Goal: Task Accomplishment & Management: Complete application form

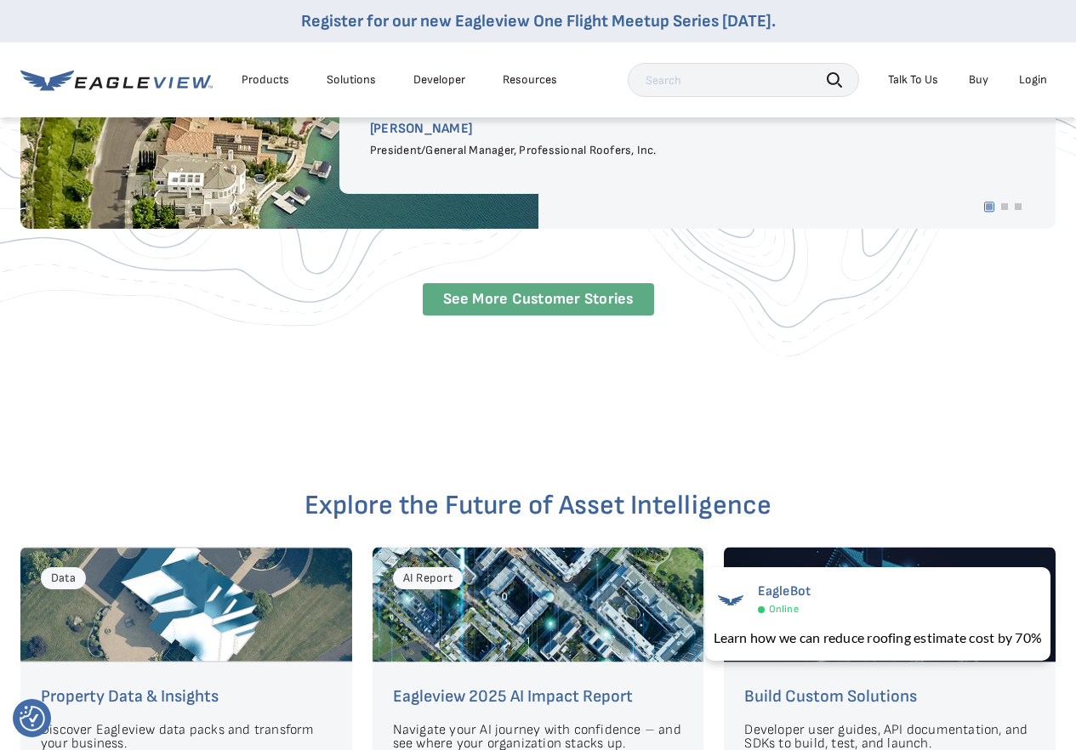
scroll to position [3573, 0]
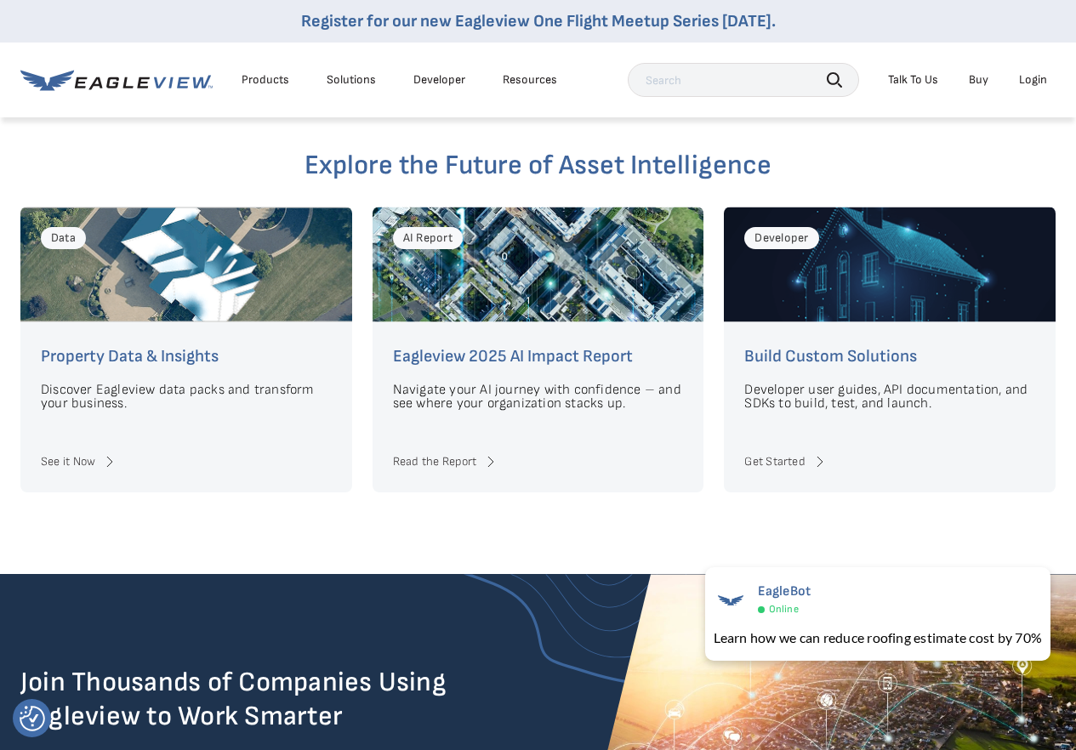
click at [905, 80] on div "Talk To Us" at bounding box center [913, 79] width 50 height 15
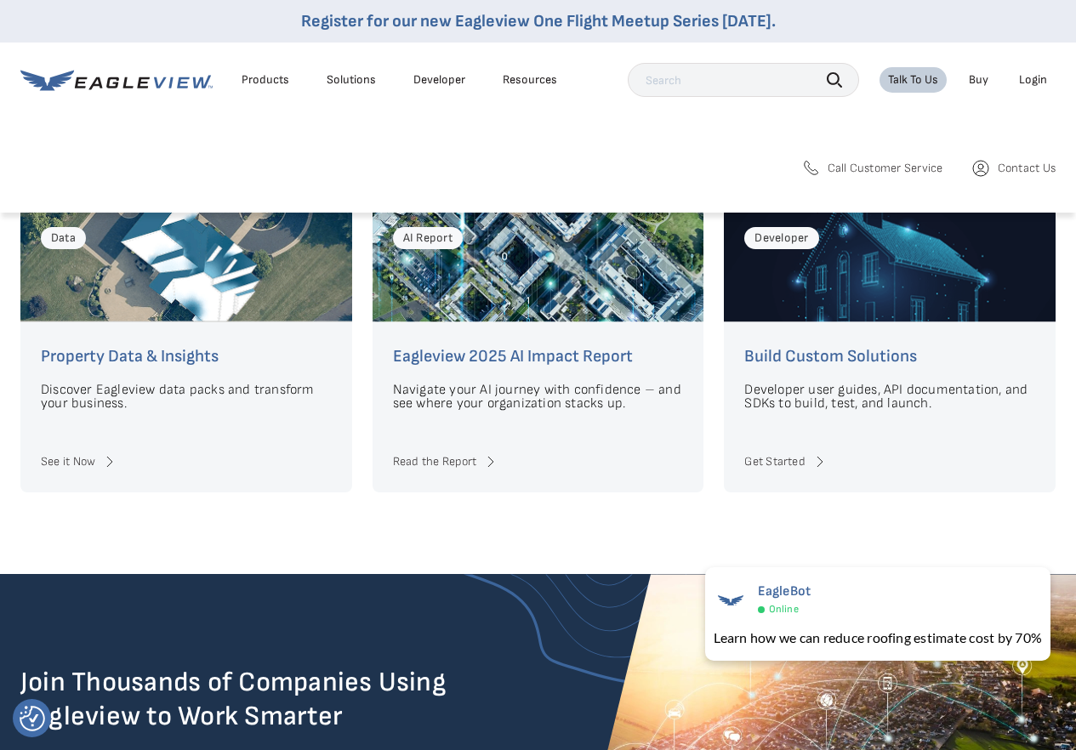
click at [1016, 162] on span "Contact Us" at bounding box center [1027, 168] width 58 height 15
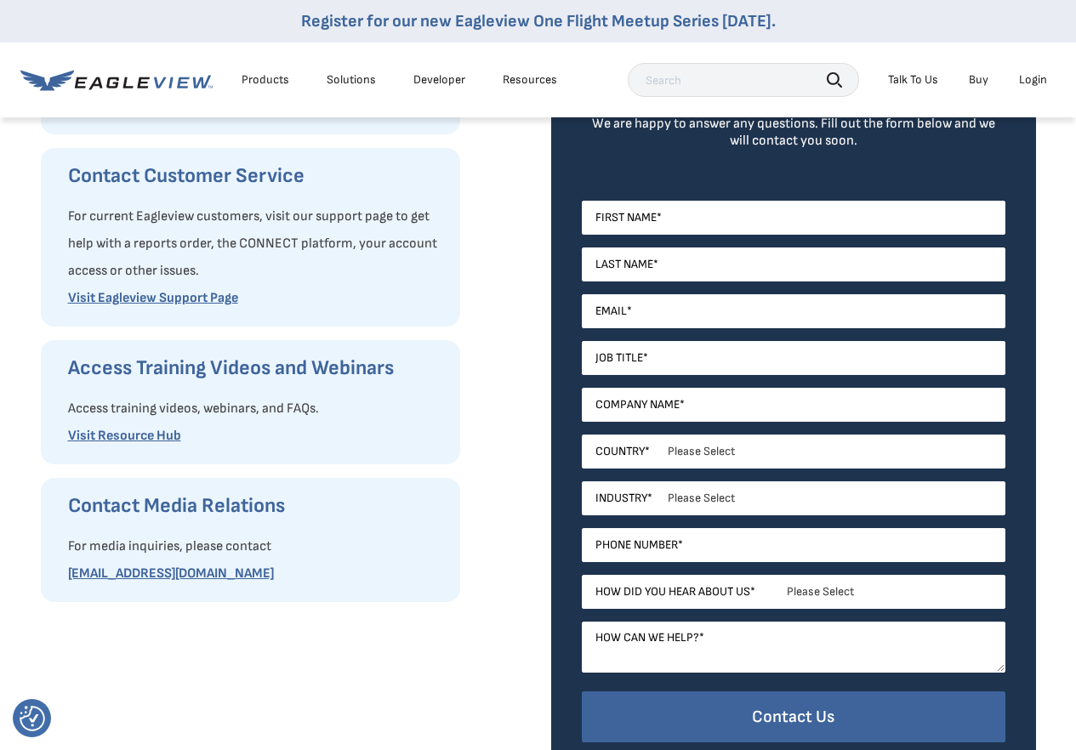
scroll to position [340, 0]
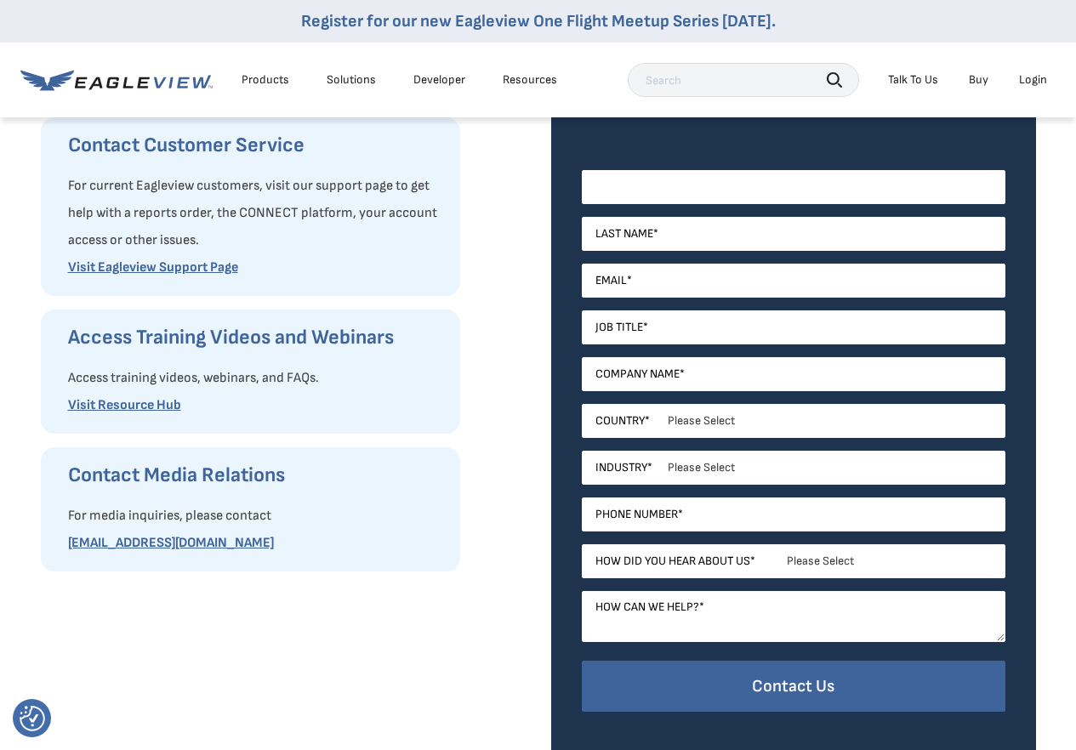
click at [671, 182] on input "First Name *" at bounding box center [794, 187] width 424 height 34
type input "Ricardo"
type input "Landa"
type input "ricardo.landa@directemailuniverse.us"
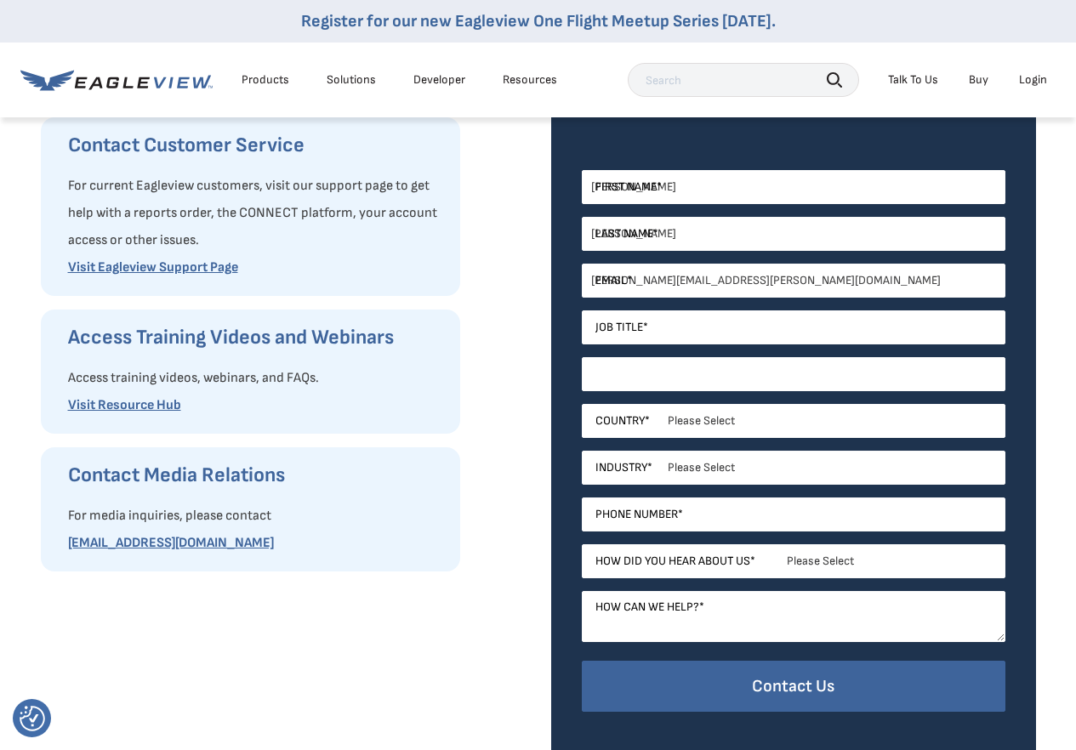
type input "Directemailuniverse"
select select "[GEOGRAPHIC_DATA]"
type input "9142156004"
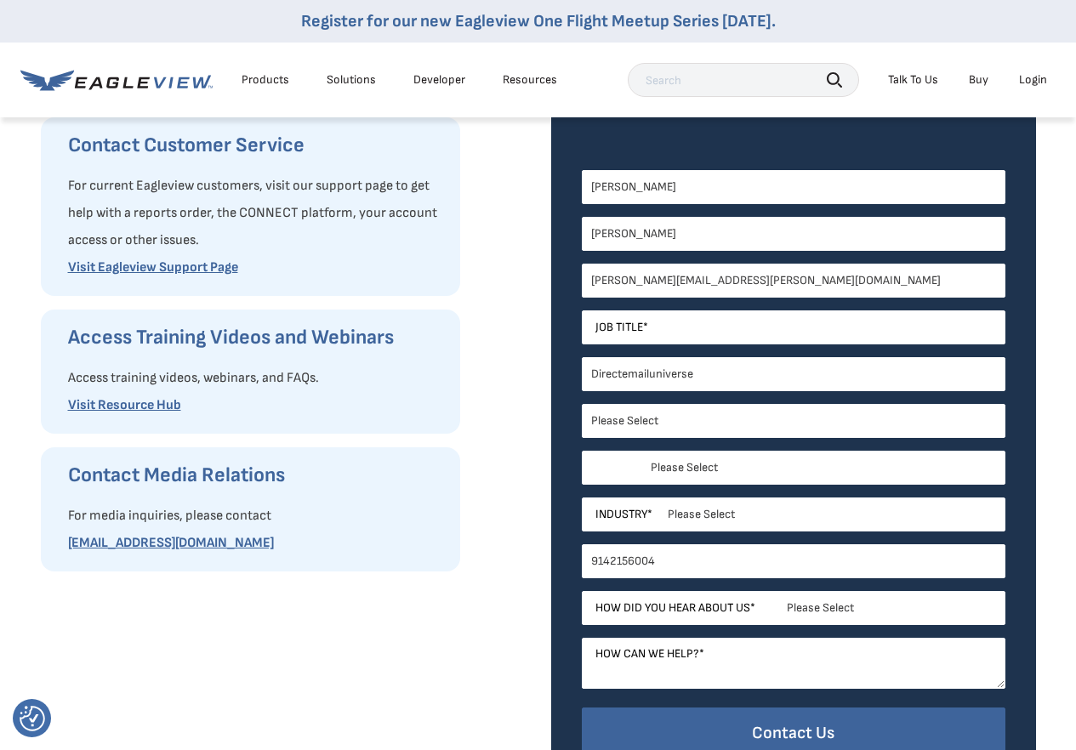
select select "New York"
click at [670, 331] on input "Job Title *" at bounding box center [794, 327] width 424 height 34
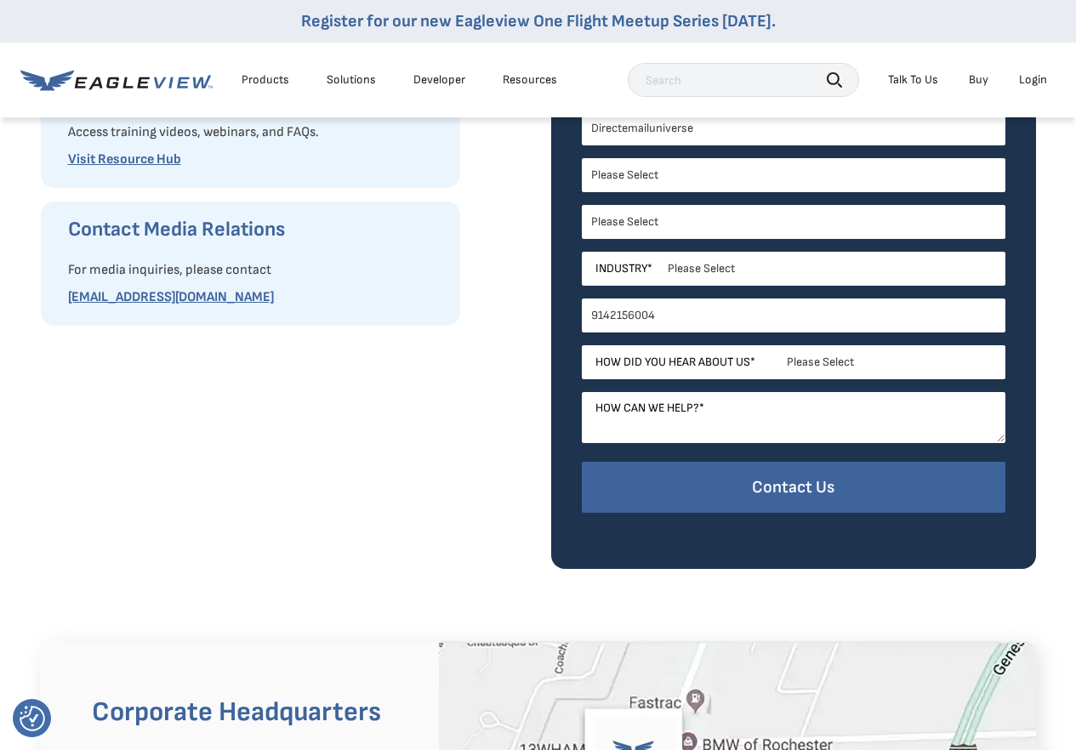
scroll to position [595, 0]
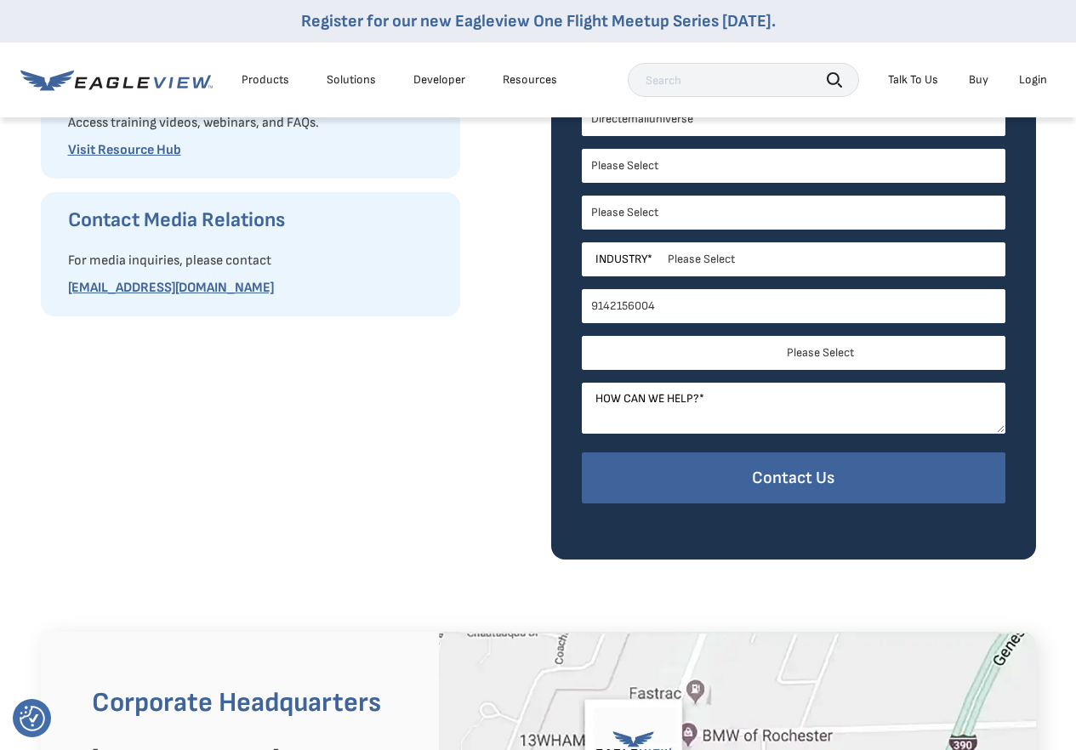
click at [738, 342] on select "Please Select Search Engine Social Media Word of Mouth Podcast Online Advertise…" at bounding box center [794, 353] width 424 height 34
select select "Search Engine"
click at [582, 336] on select "Please Select Search Engine Social Media Word of Mouth Podcast Online Advertise…" at bounding box center [794, 353] width 424 height 34
click at [664, 396] on textarea "How can we help? *" at bounding box center [794, 408] width 424 height 51
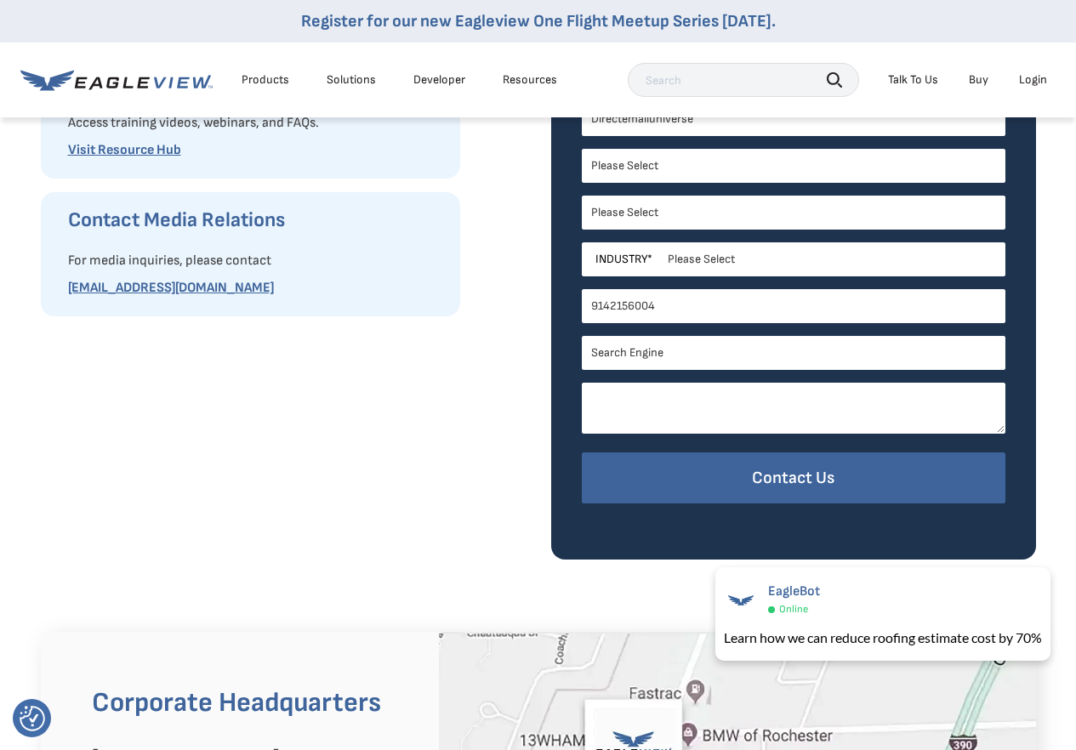
paste textarea "Hi, We have updated records of construction industry professionals and software…"
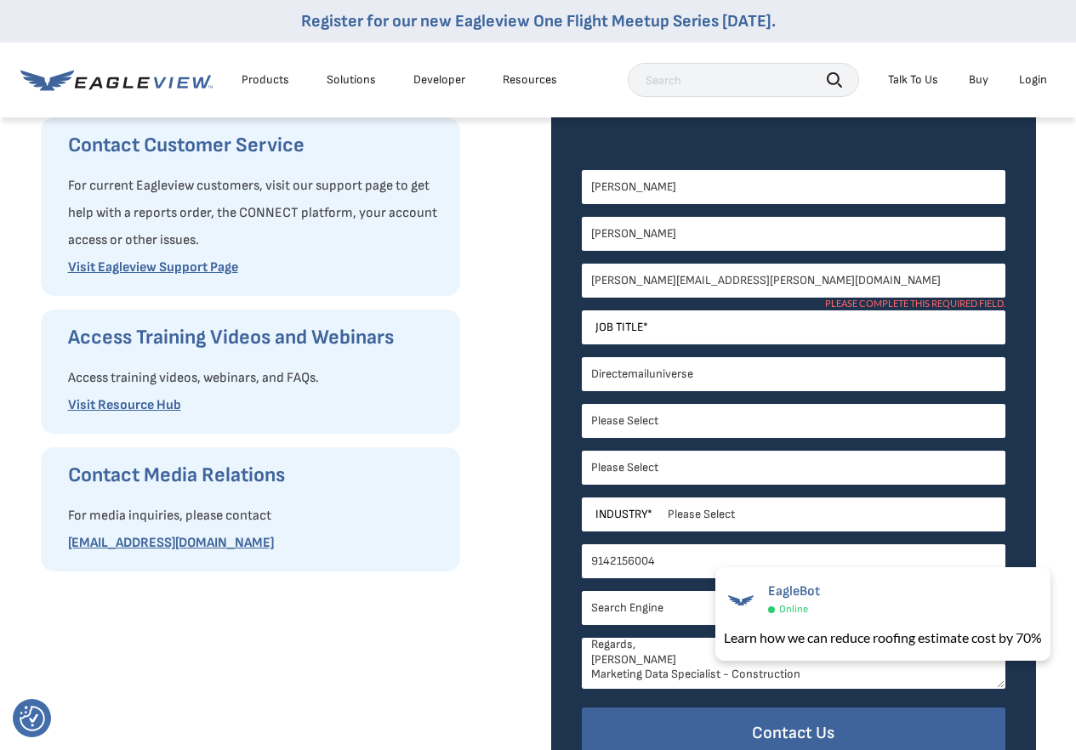
type textarea "Hi, We have updated records of construction industry professionals and software…"
click at [668, 326] on input "Job Title *" at bounding box center [794, 327] width 424 height 34
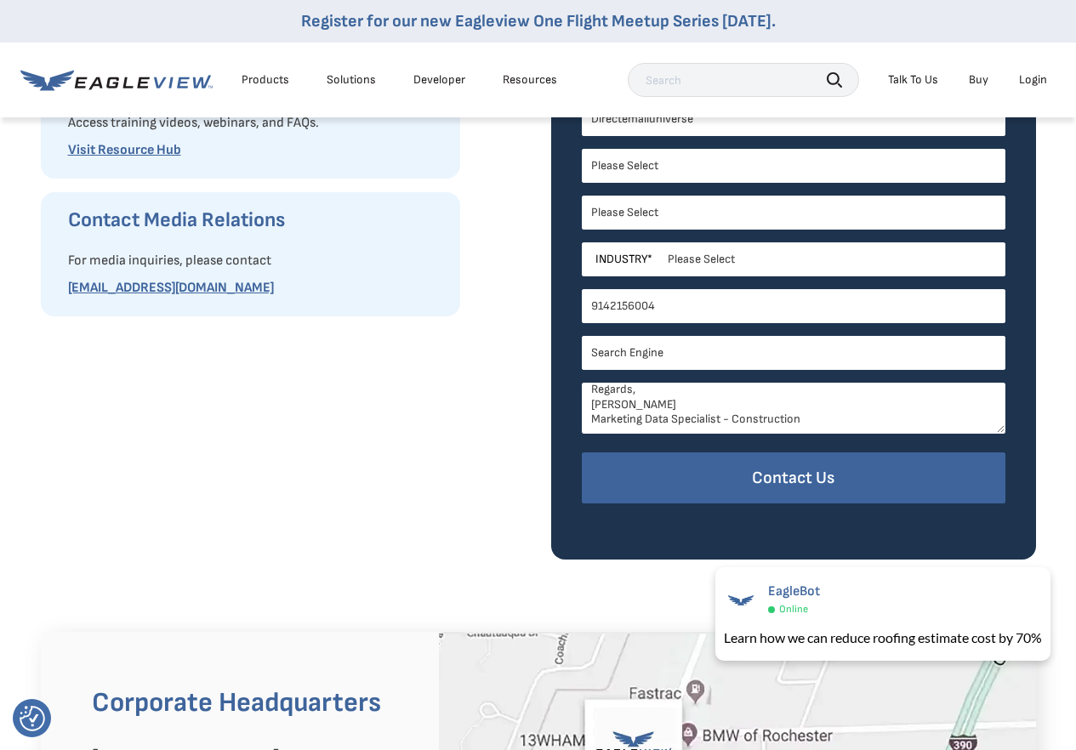
type input "Marketing"
click at [750, 259] on select "Please Select Architects & Engineering Construction Electric/Gas Utilities Gove…" at bounding box center [794, 259] width 424 height 34
select select "Construction"
click at [582, 242] on select "Please Select Architects & Engineering Construction Electric/Gas Utilities Gove…" at bounding box center [794, 259] width 424 height 34
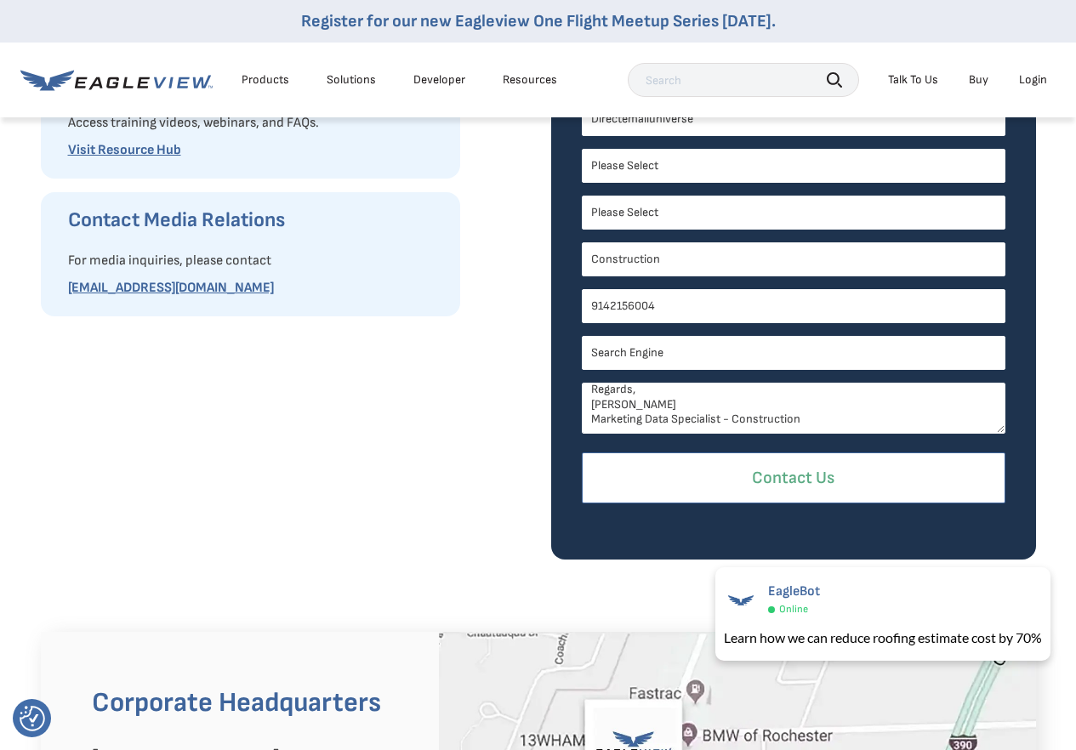
click at [670, 476] on input "Contact Us" at bounding box center [794, 479] width 424 height 52
click at [709, 475] on input "Contact Us" at bounding box center [794, 479] width 424 height 52
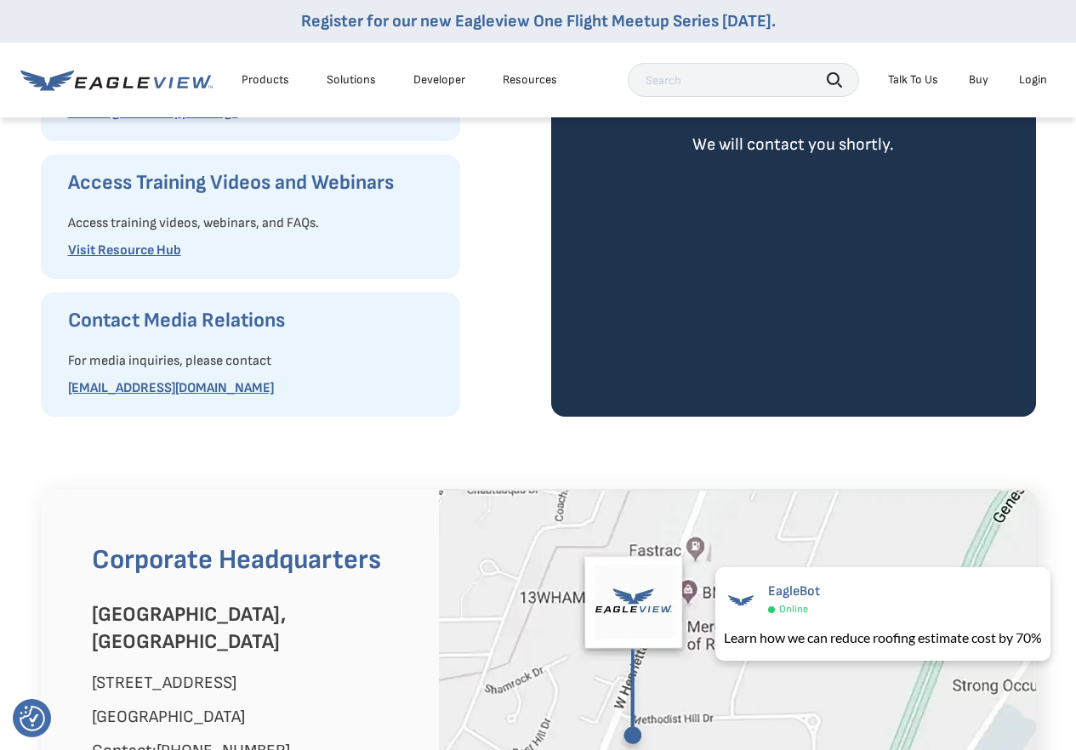
scroll to position [255, 0]
